Goal: Entertainment & Leisure: Consume media (video, audio)

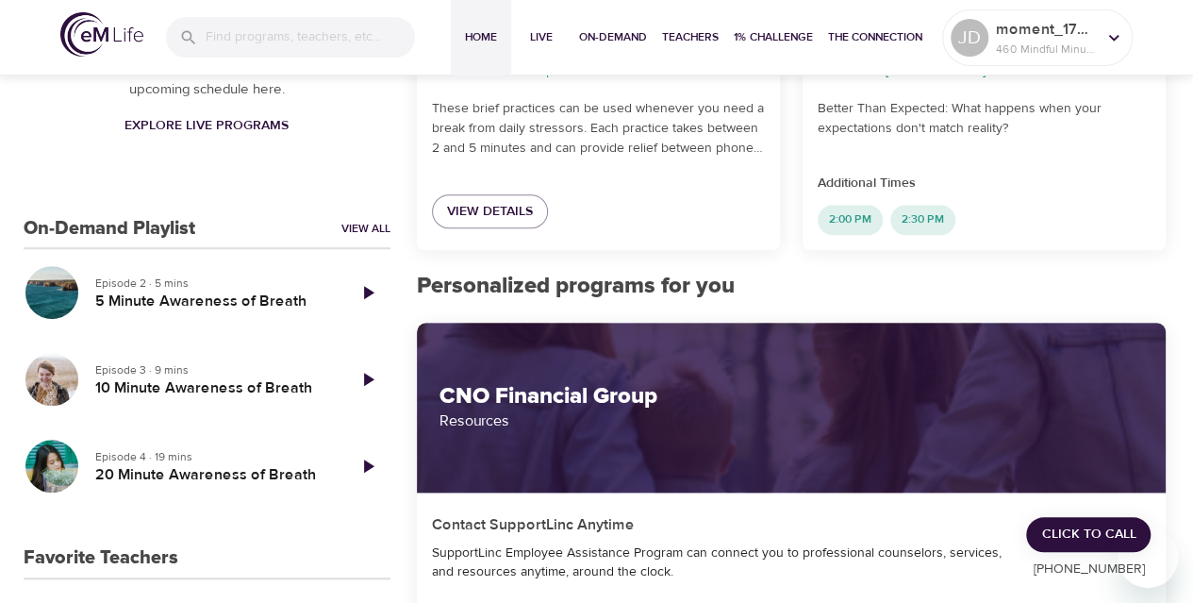
scroll to position [557, 0]
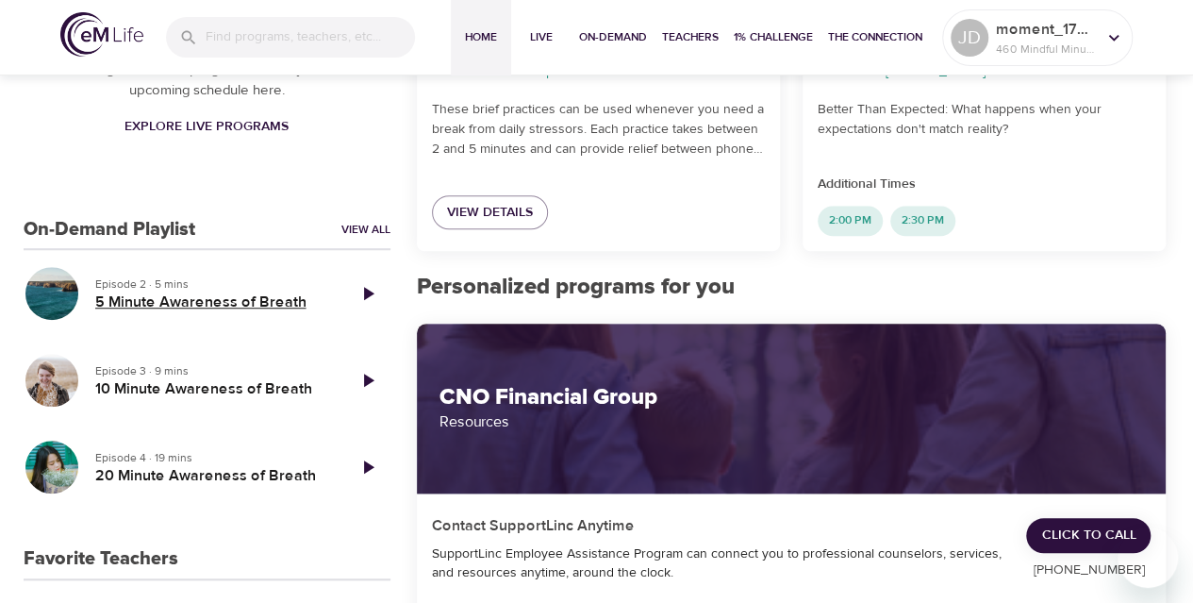
click at [170, 306] on h5 "5 Minute Awareness of Breath" at bounding box center [212, 302] width 235 height 20
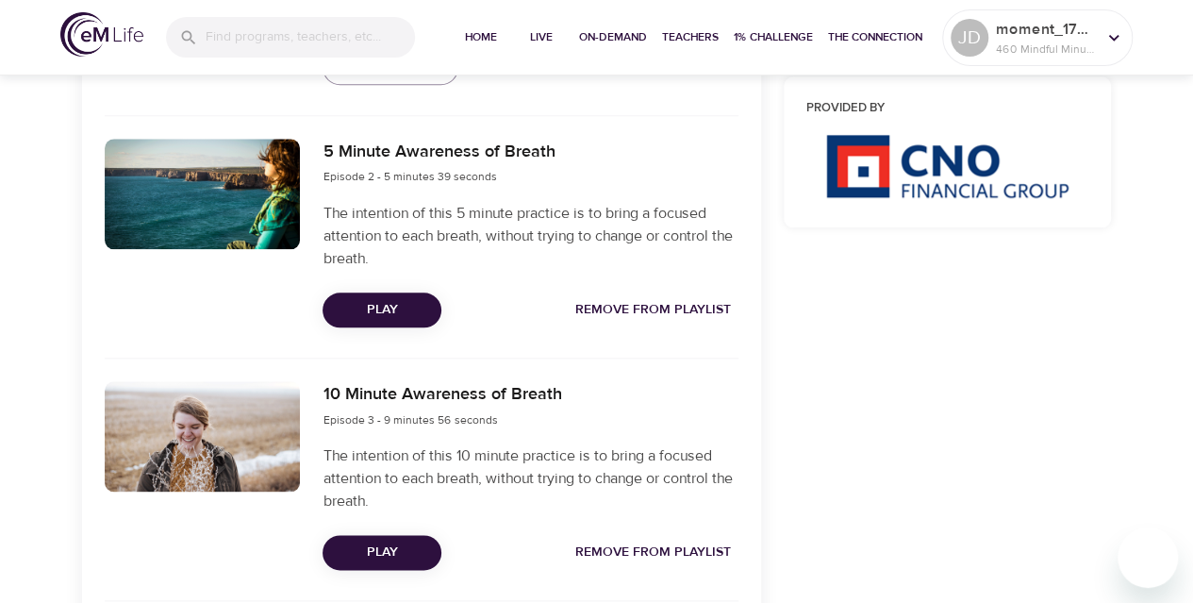
scroll to position [782, 0]
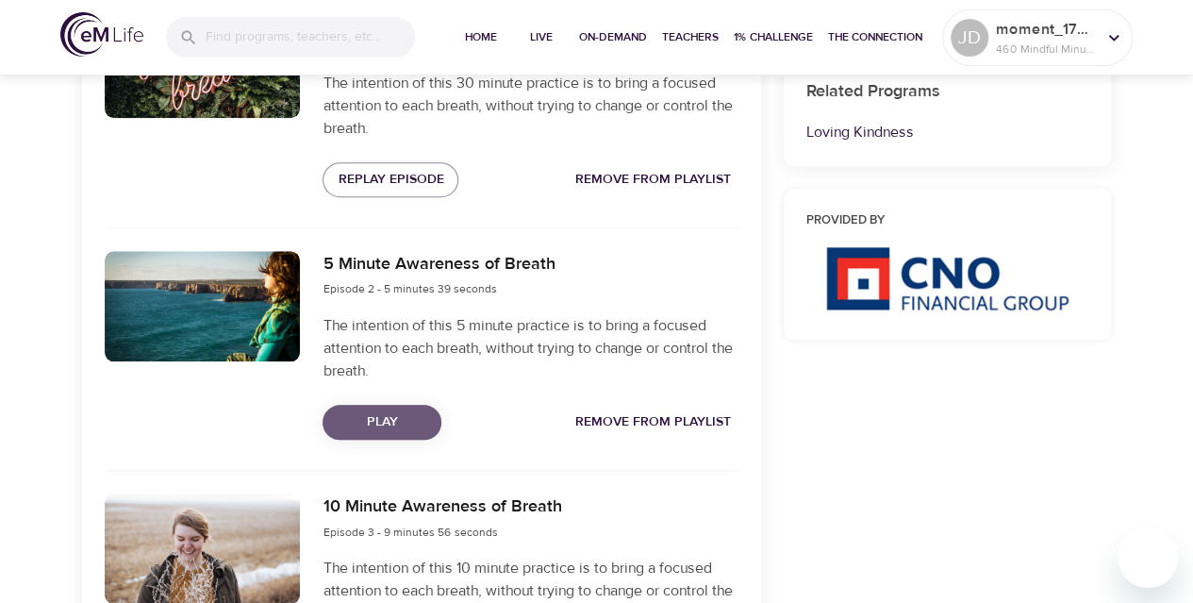
click at [364, 422] on span "Play" at bounding box center [382, 422] width 89 height 24
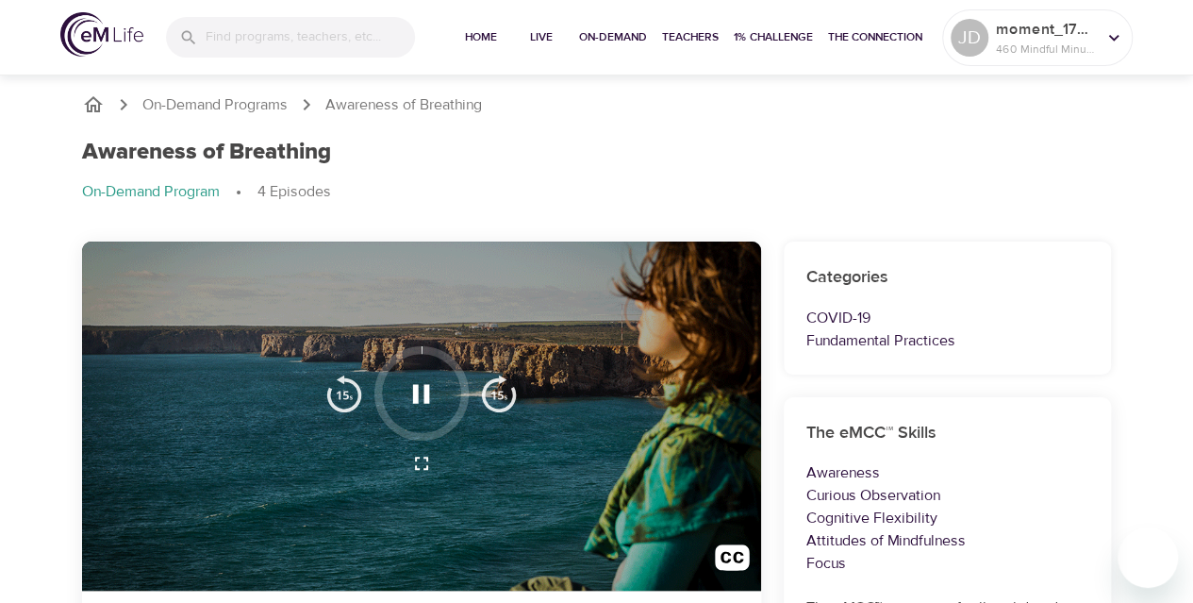
scroll to position [64, 0]
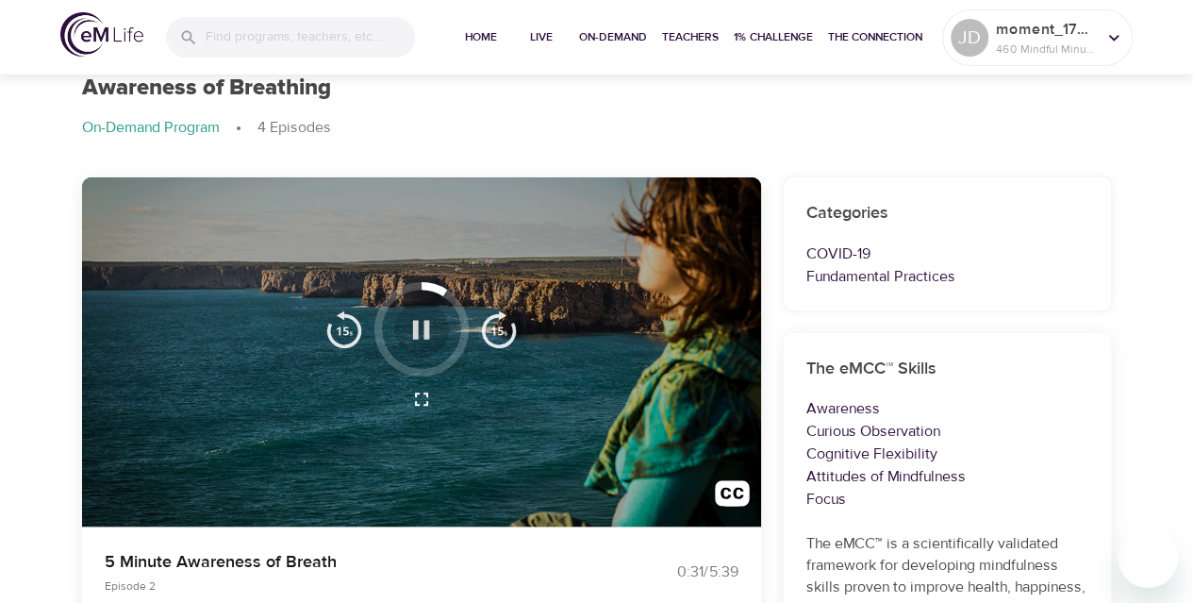
click at [421, 339] on icon "button" at bounding box center [421, 329] width 33 height 33
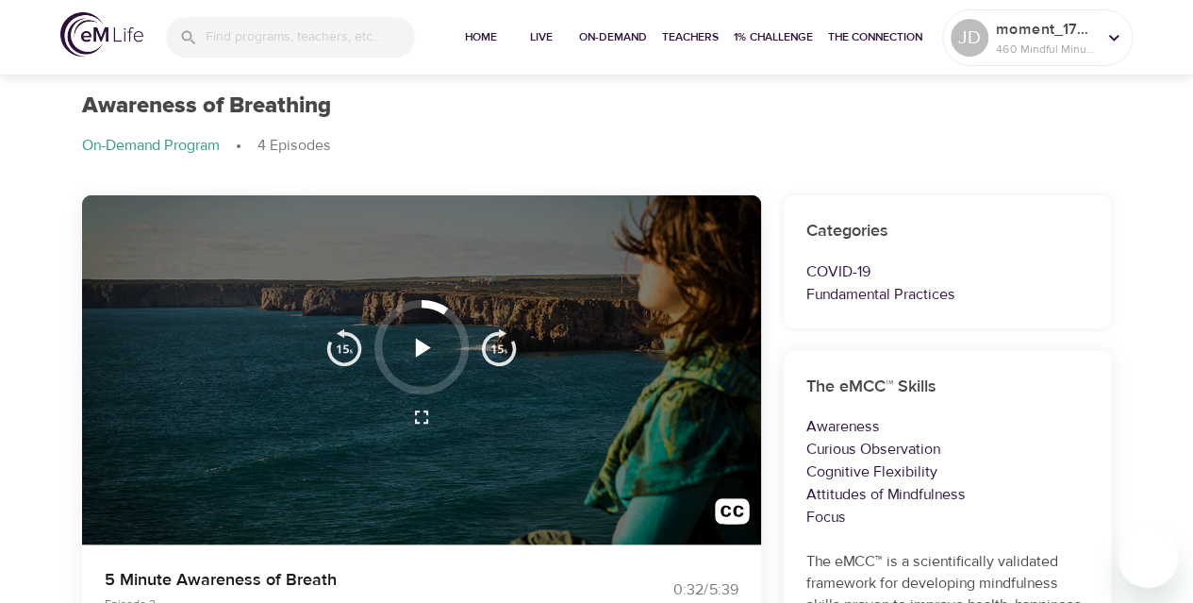
scroll to position [44, 0]
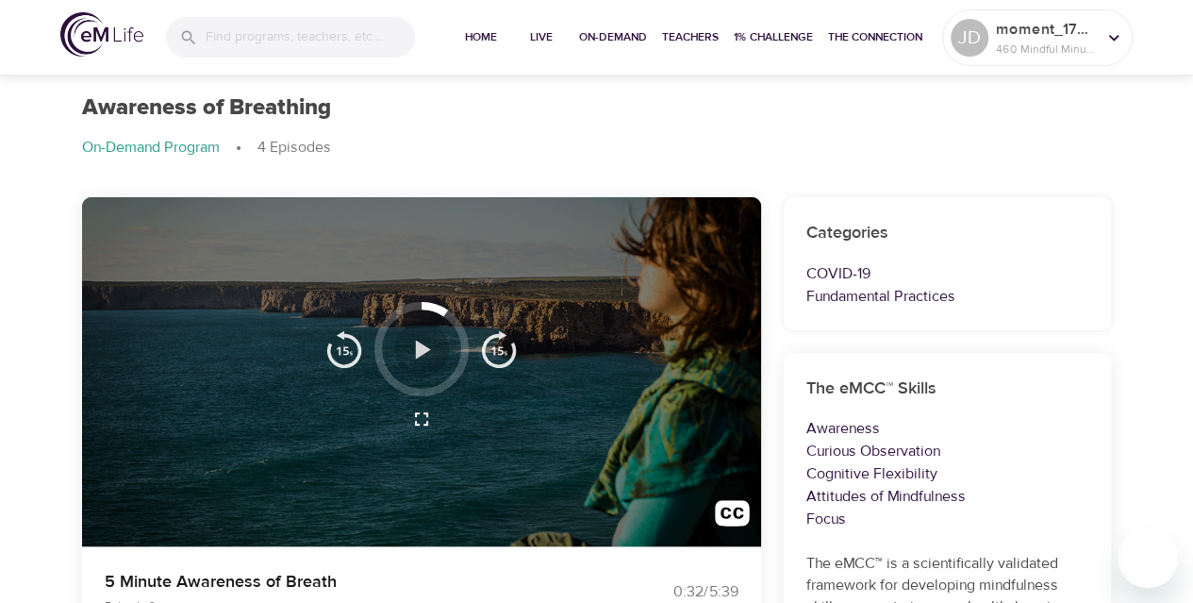
click at [422, 350] on icon "button" at bounding box center [423, 348] width 15 height 19
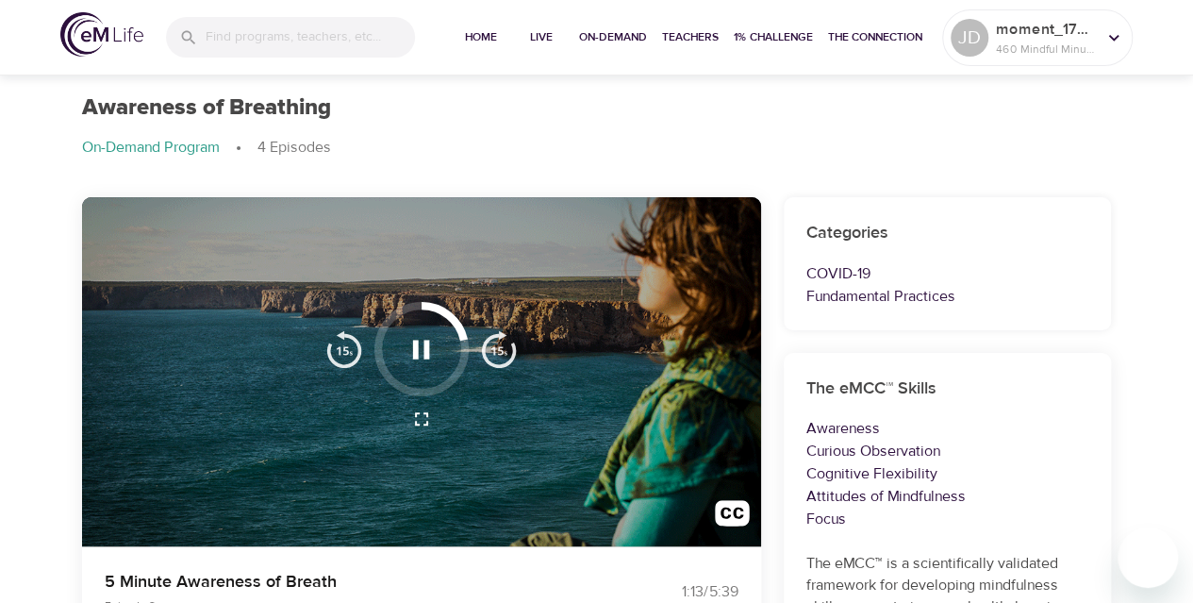
click at [427, 347] on icon "button" at bounding box center [421, 348] width 17 height 19
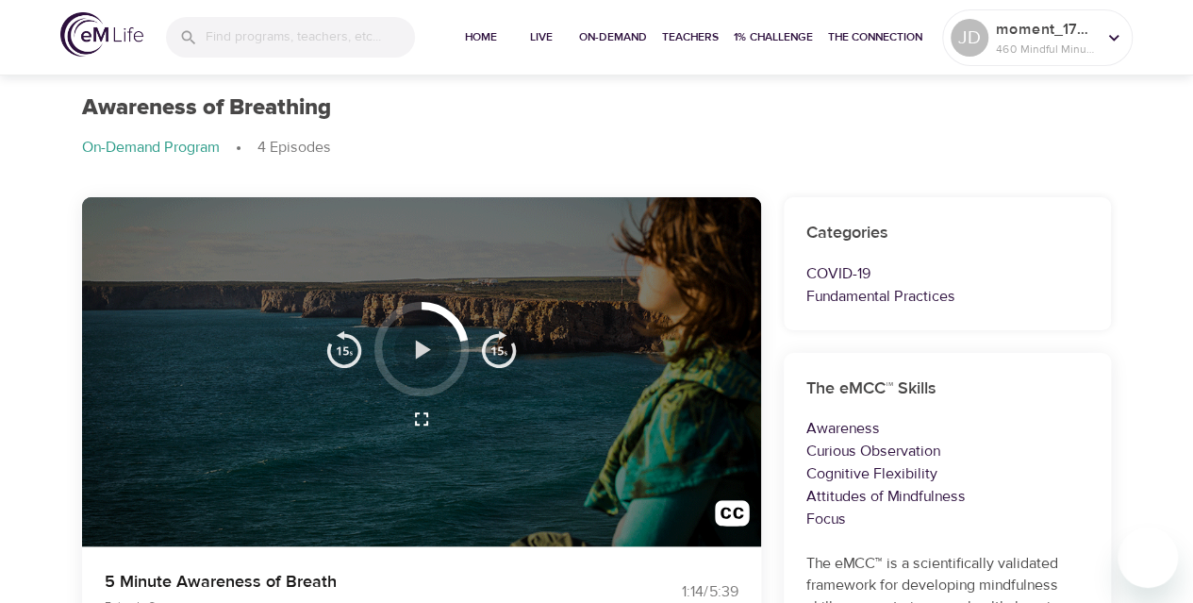
click at [430, 359] on icon "button" at bounding box center [421, 349] width 33 height 33
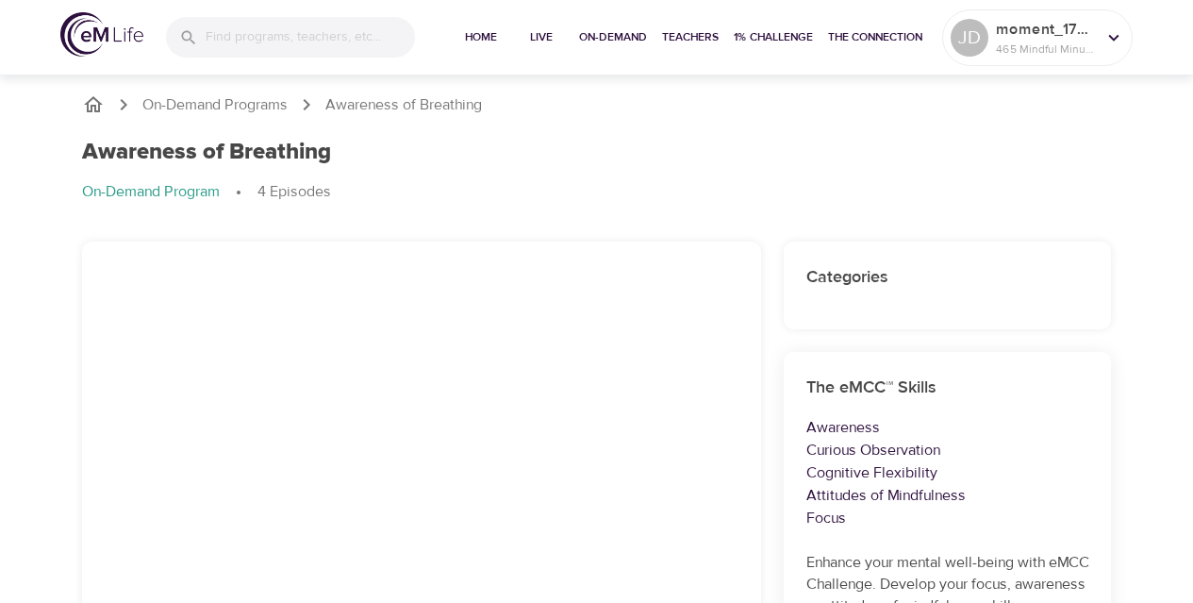
scroll to position [44, 0]
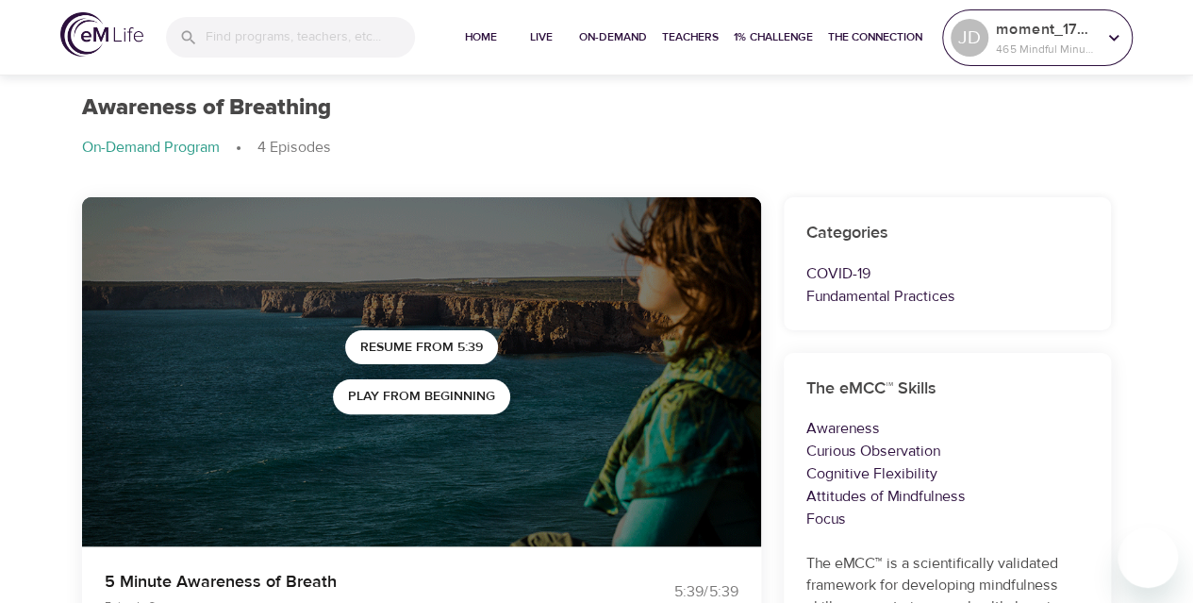
click at [1120, 36] on icon at bounding box center [1113, 37] width 21 height 21
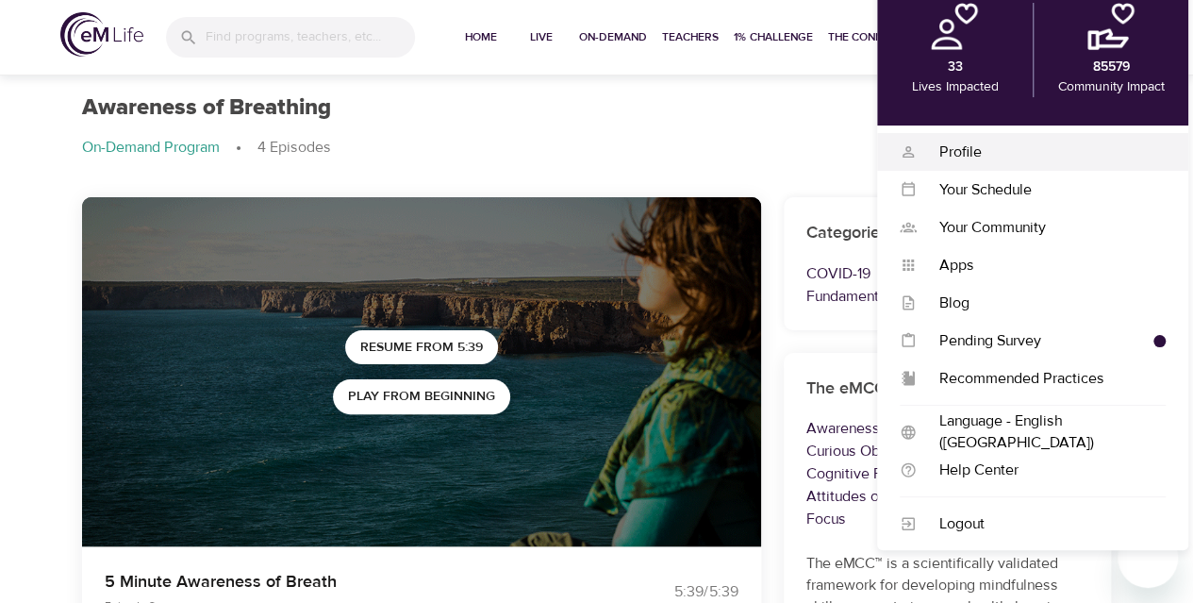
click at [958, 151] on div "Profile" at bounding box center [1041, 152] width 249 height 22
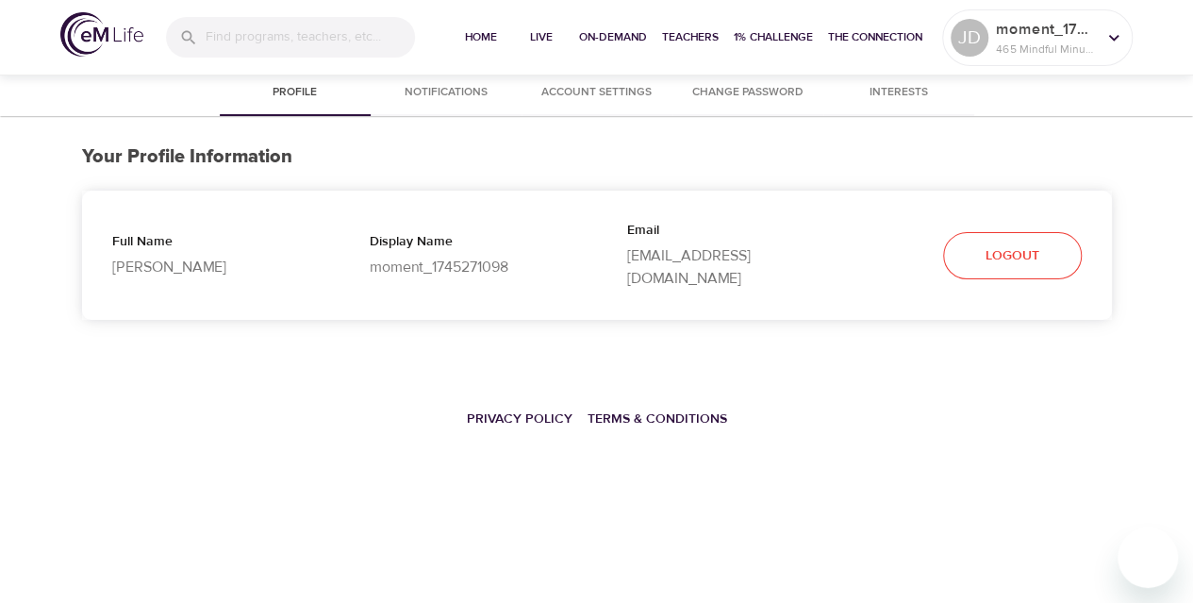
select select "10"
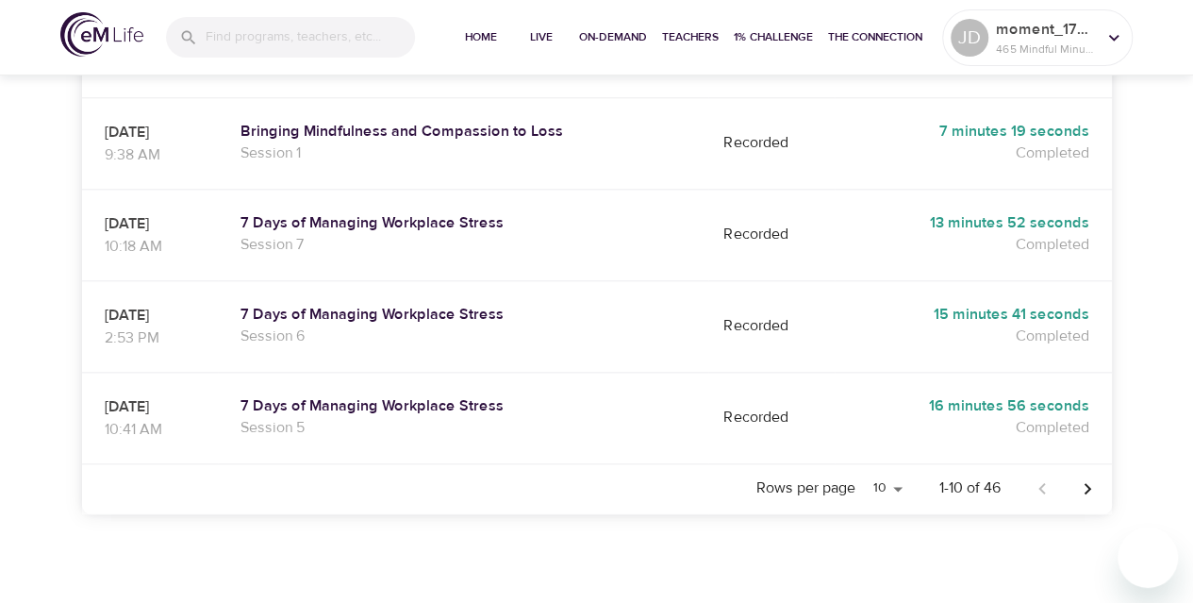
scroll to position [954, 0]
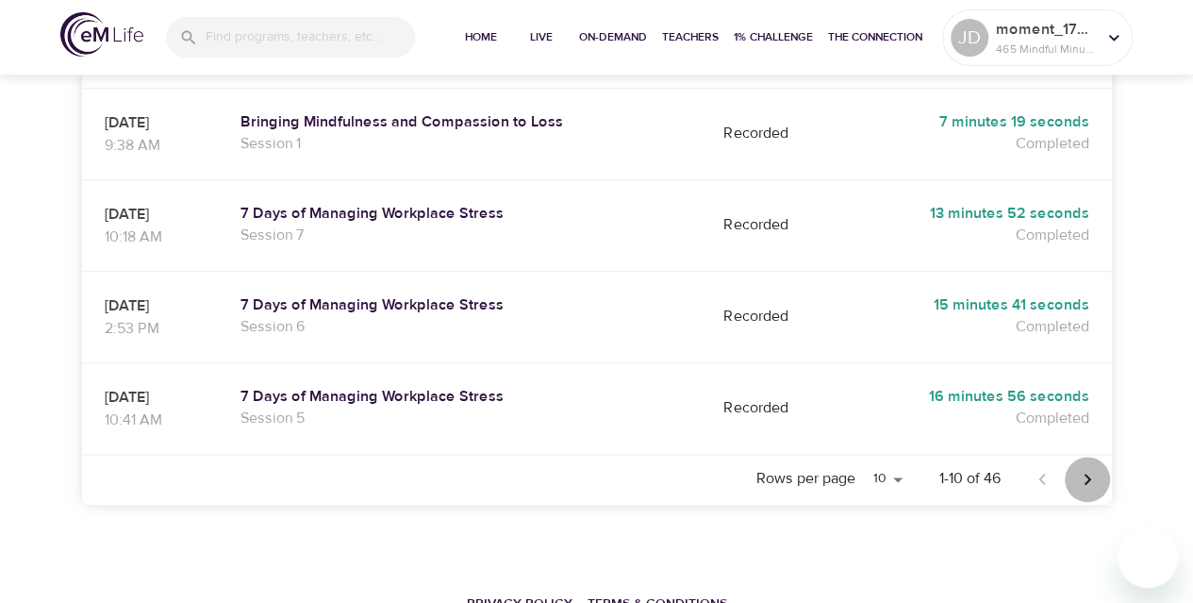
click at [1084, 468] on icon "Next page" at bounding box center [1087, 479] width 23 height 23
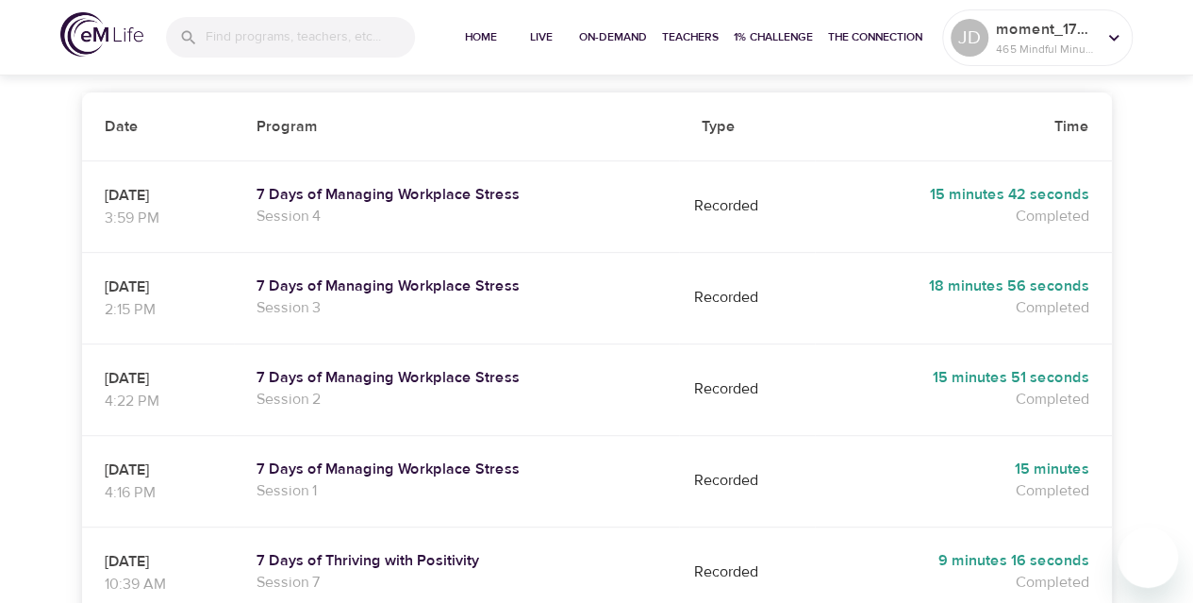
scroll to position [332, 0]
